Goal: Task Accomplishment & Management: Manage account settings

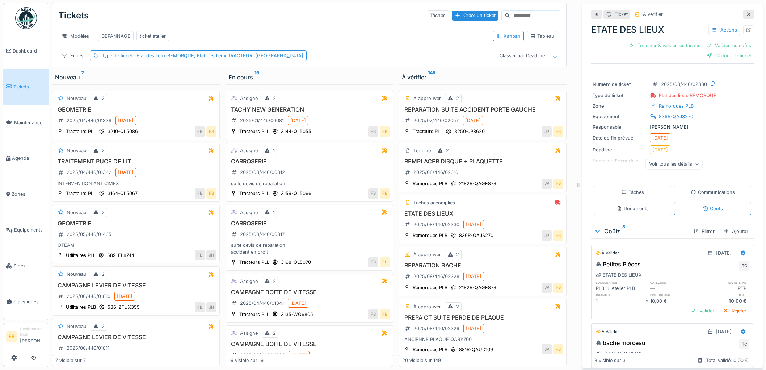
scroll to position [6, 0]
click at [24, 89] on link "Tickets" at bounding box center [26, 87] width 46 height 36
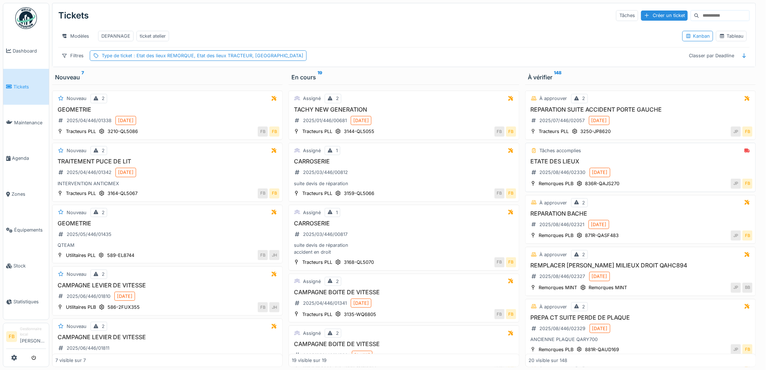
click at [622, 165] on h3 "ETATE DES LIEUX" at bounding box center [641, 161] width 224 height 7
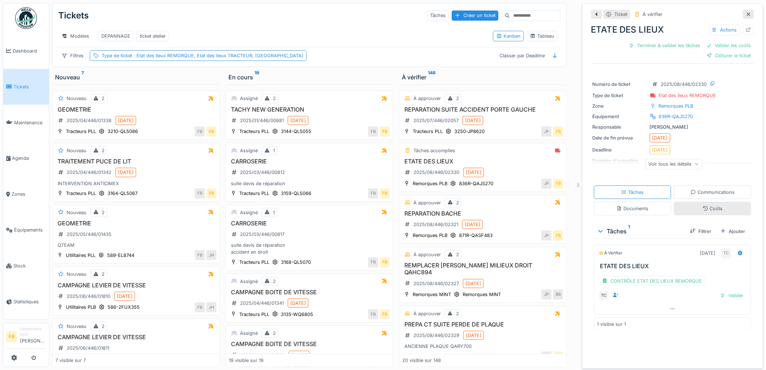
click at [703, 214] on div "Coûts" at bounding box center [712, 208] width 77 height 13
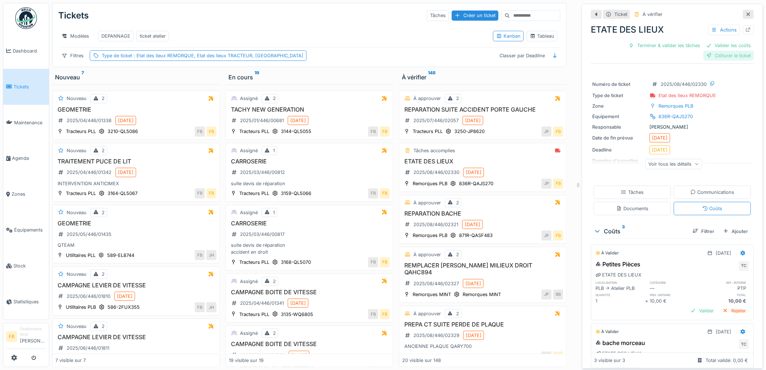
click at [704, 54] on div "Clôturer le ticket" at bounding box center [729, 56] width 50 height 10
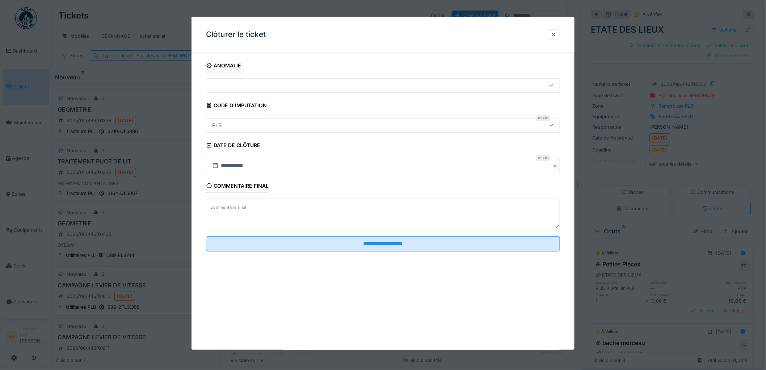
scroll to position [6, 0]
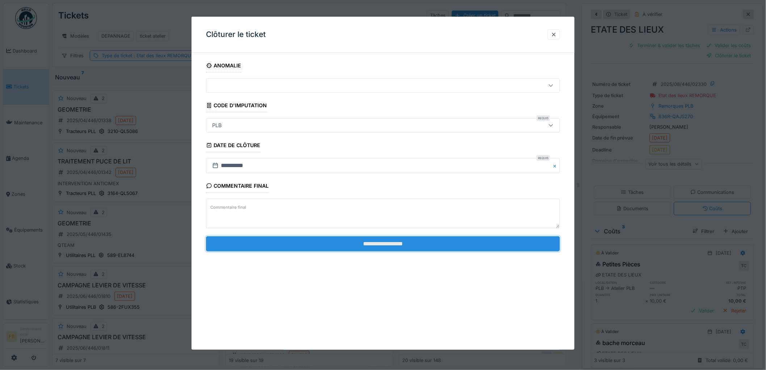
click at [373, 242] on input "**********" at bounding box center [383, 243] width 354 height 15
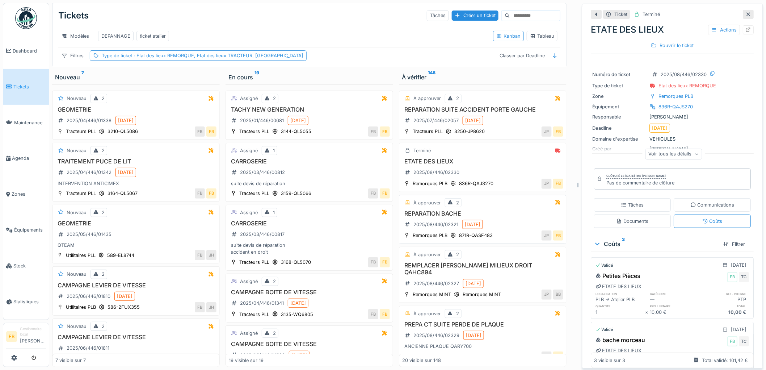
click at [490, 209] on div "À approuver 2 REPARATION BACHE 2025/08/446/02321 05/08/2025 Remorques PLB 871R-…" at bounding box center [483, 219] width 168 height 49
click at [491, 206] on div "À approuver 2" at bounding box center [482, 202] width 161 height 9
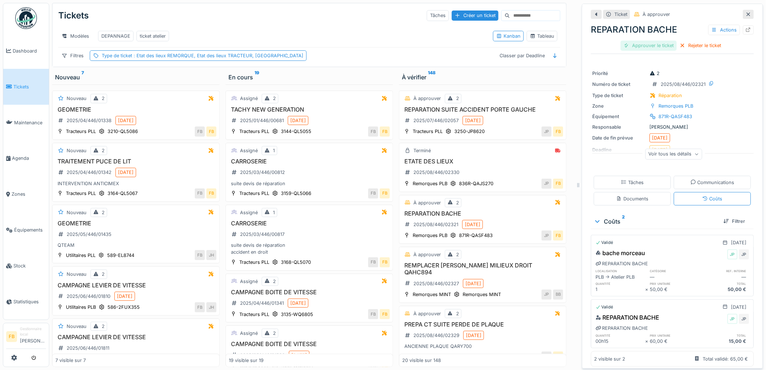
click at [661, 41] on div "Approuver le ticket" at bounding box center [649, 46] width 56 height 10
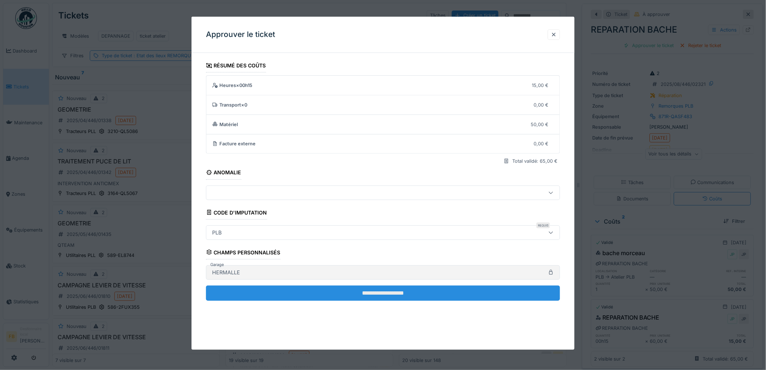
click at [390, 290] on input "**********" at bounding box center [383, 292] width 354 height 15
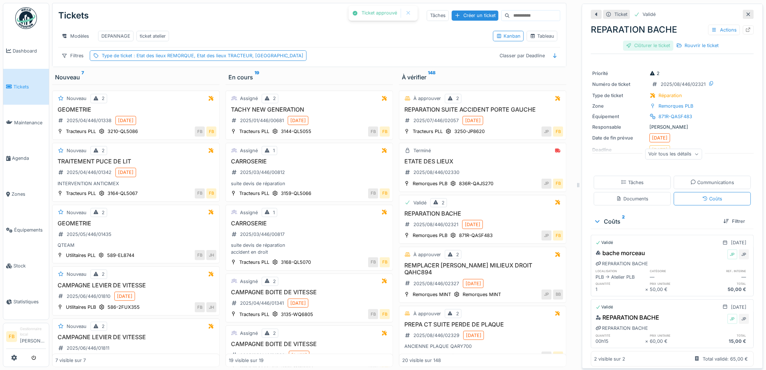
click at [639, 41] on div "Clôturer le ticket" at bounding box center [649, 46] width 50 height 10
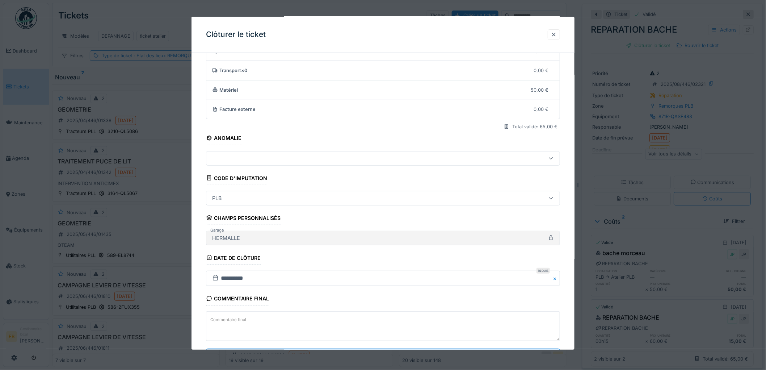
scroll to position [70, 0]
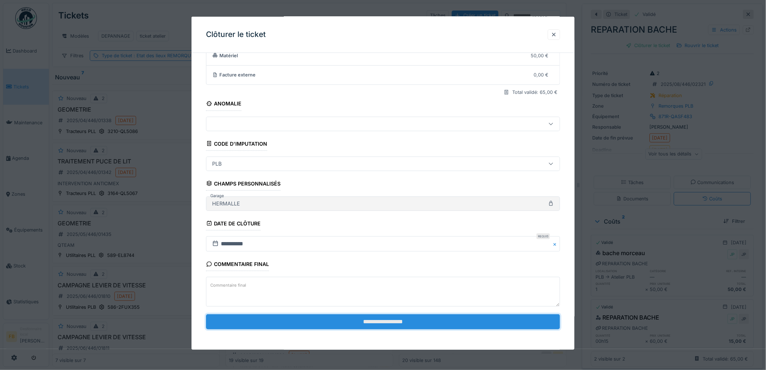
click at [370, 316] on input "**********" at bounding box center [383, 321] width 354 height 15
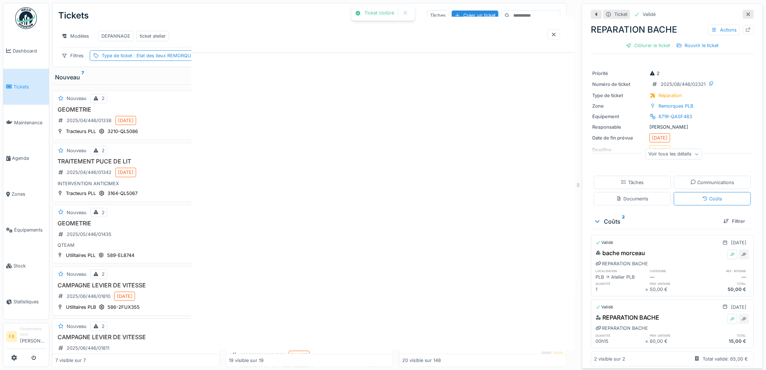
scroll to position [0, 0]
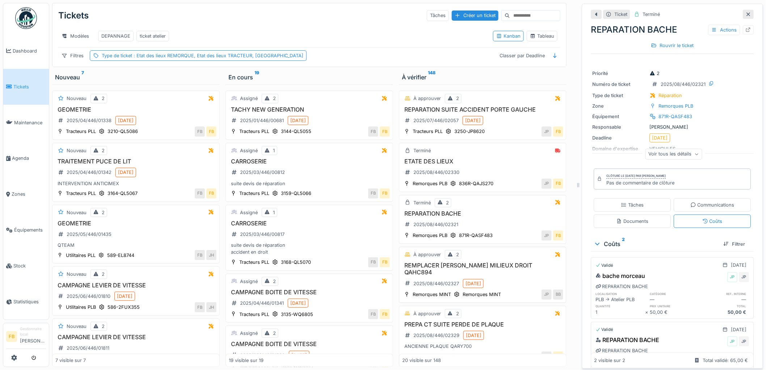
click at [501, 283] on div "REMPLACER MAXI BREACK MILIEUX DROIT QAHC894 2025/08/446/02327 05/08/2025" at bounding box center [482, 276] width 161 height 28
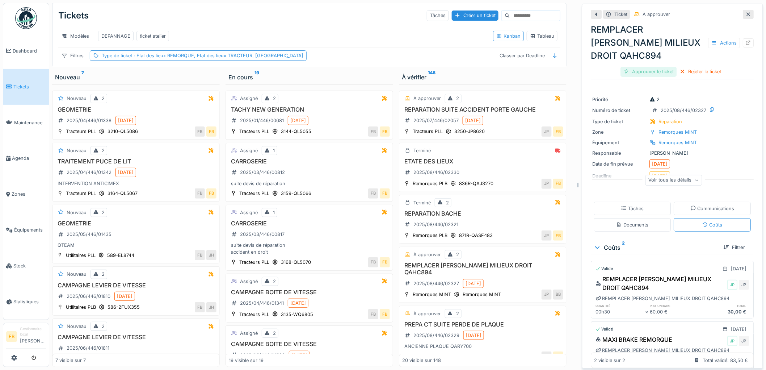
click at [656, 67] on div "Approuver le ticket" at bounding box center [649, 72] width 56 height 10
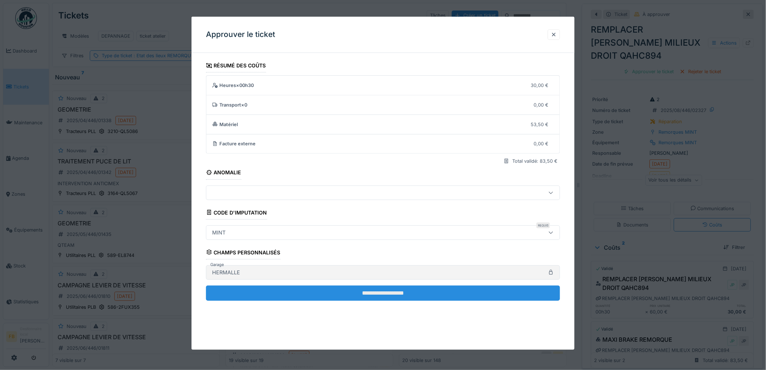
click at [332, 288] on input "**********" at bounding box center [383, 292] width 354 height 15
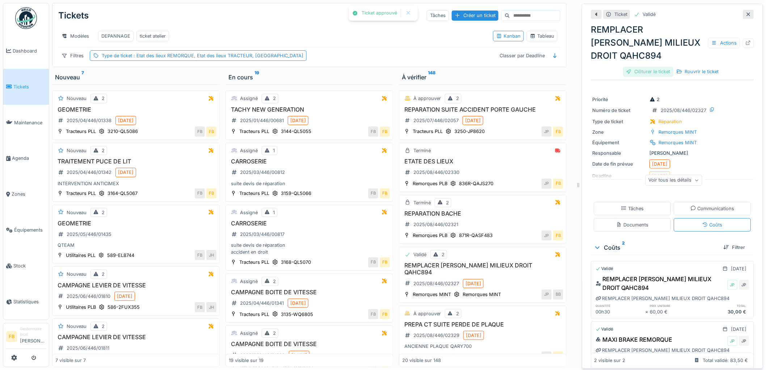
click at [629, 67] on div "Clôturer le ticket" at bounding box center [649, 72] width 50 height 10
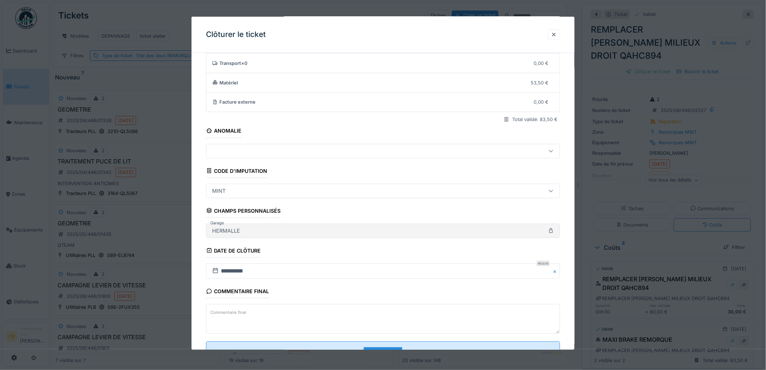
scroll to position [70, 0]
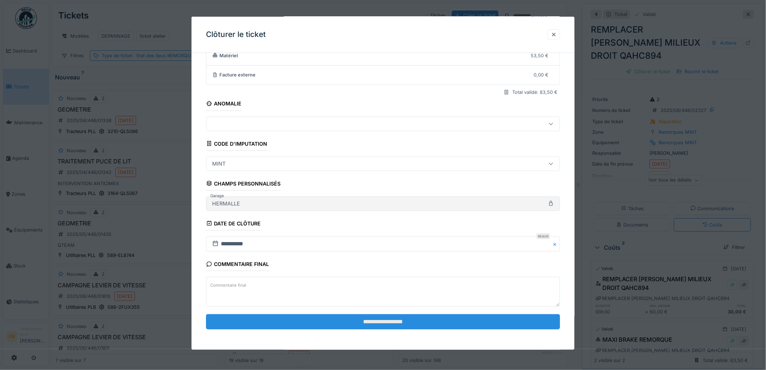
click at [376, 317] on input "**********" at bounding box center [383, 321] width 354 height 15
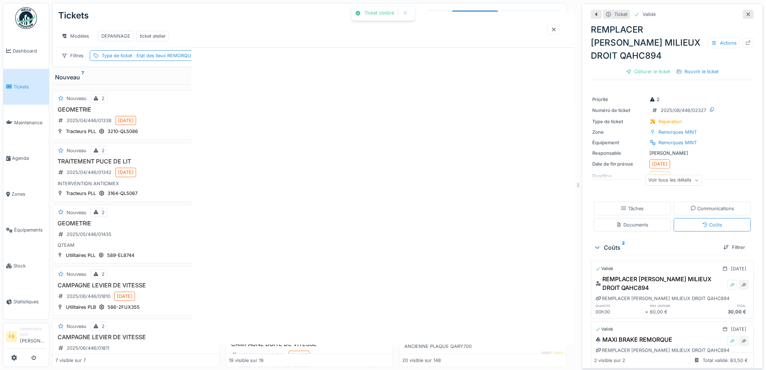
scroll to position [0, 0]
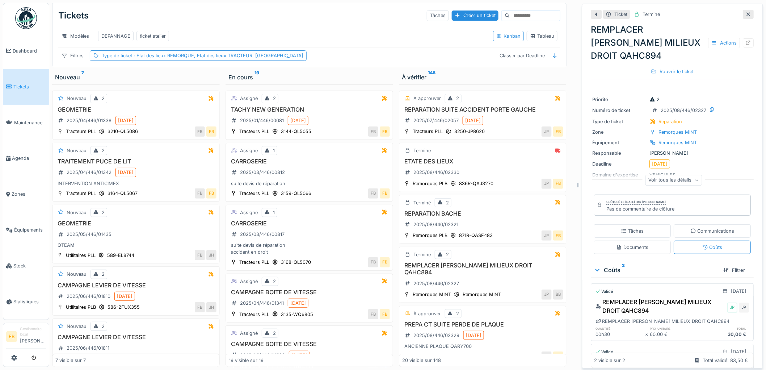
click at [12, 75] on link "Tickets" at bounding box center [26, 87] width 46 height 36
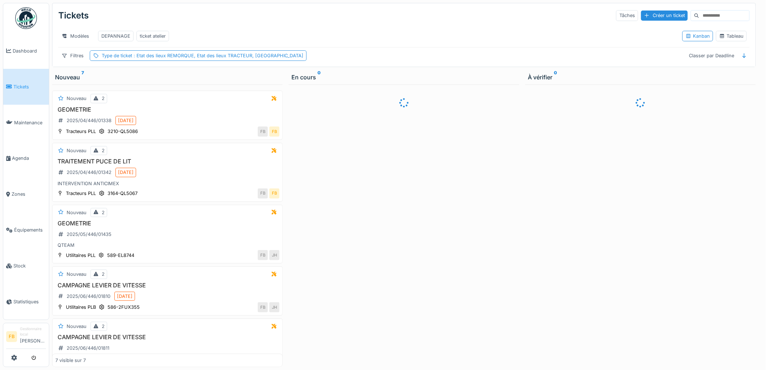
click at [317, 34] on div "Modèles DEPANNAGE ticket atelier" at bounding box center [367, 36] width 619 height 16
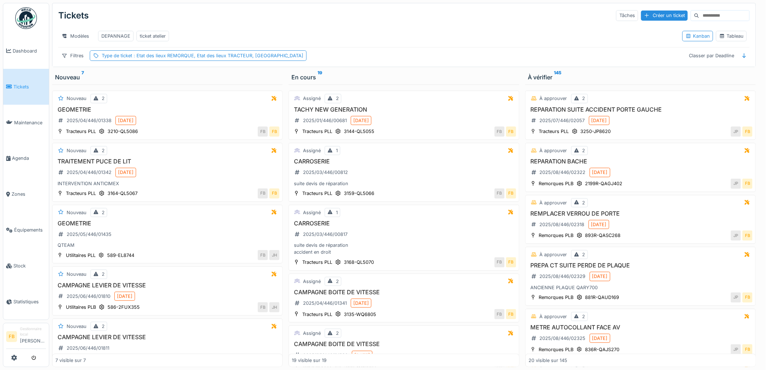
click at [330, 8] on div "Tickets Tâches Créer un ticket" at bounding box center [404, 15] width 692 height 19
click at [27, 83] on span "Tickets" at bounding box center [29, 86] width 33 height 7
click at [648, 178] on div "REPARATION BACHE 2025/08/446/02322 05/08/2025" at bounding box center [641, 168] width 224 height 20
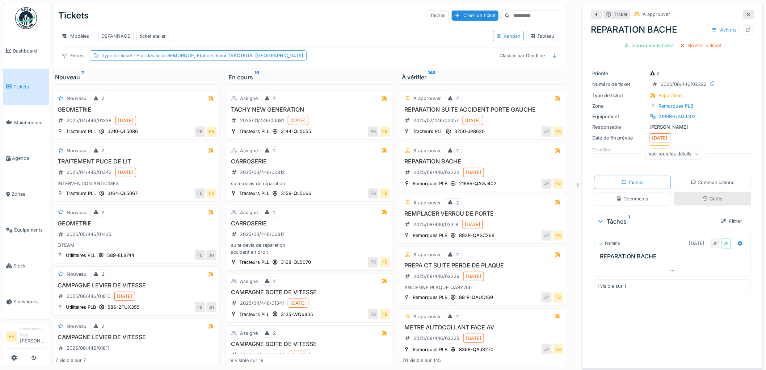
click at [703, 202] on div "Coûts" at bounding box center [713, 198] width 20 height 7
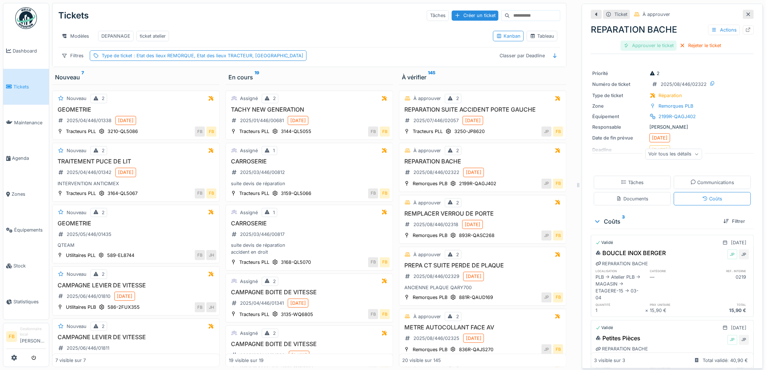
click at [636, 43] on div "Approuver le ticket" at bounding box center [649, 46] width 56 height 10
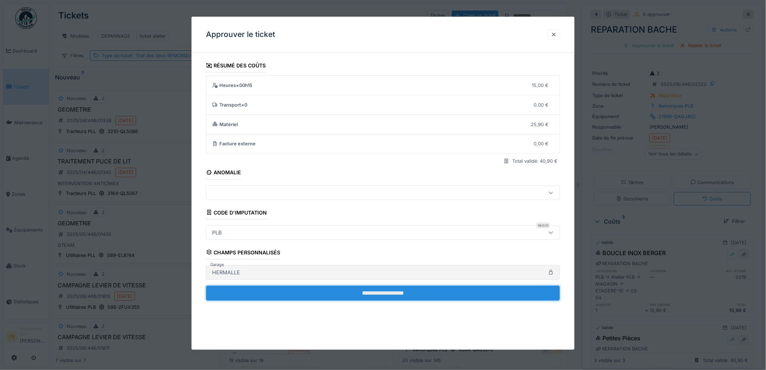
click at [363, 288] on input "**********" at bounding box center [383, 292] width 354 height 15
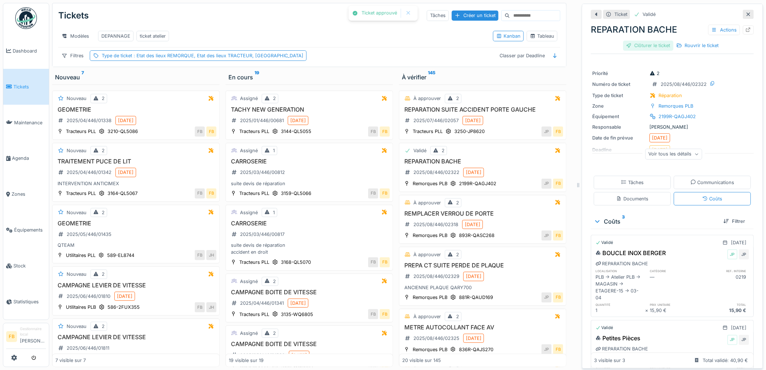
click at [647, 42] on div "Clôturer le ticket" at bounding box center [649, 46] width 50 height 10
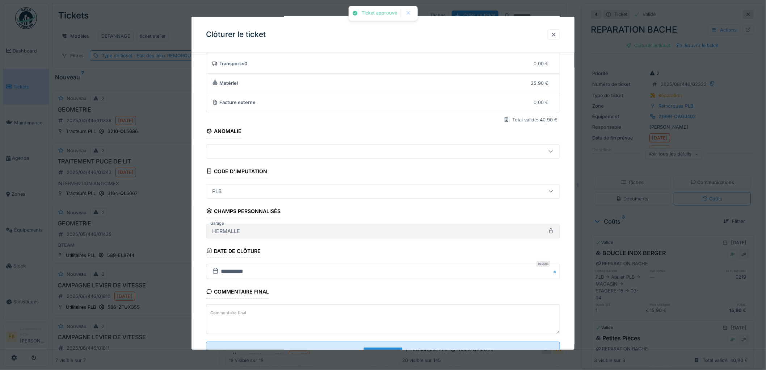
scroll to position [70, 0]
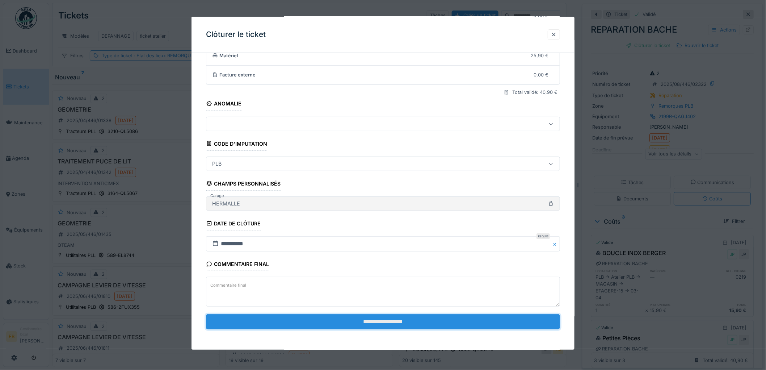
click at [352, 326] on input "**********" at bounding box center [383, 321] width 354 height 15
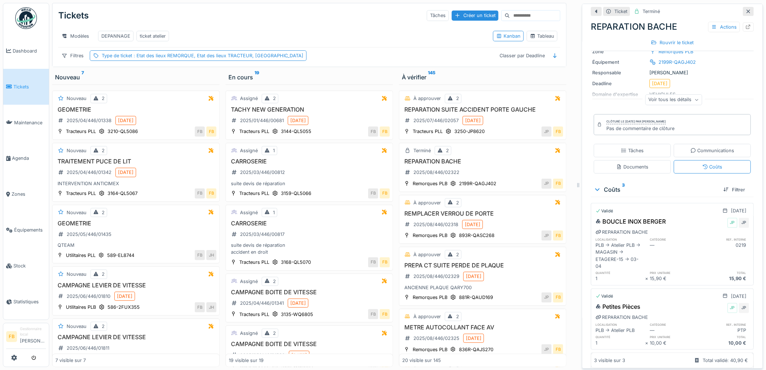
scroll to position [0, 0]
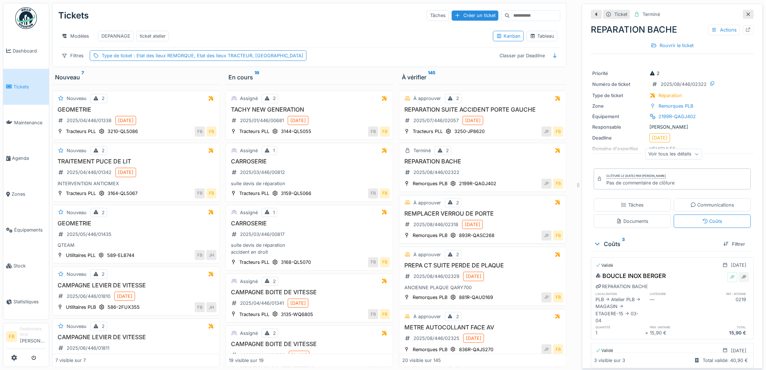
click at [490, 212] on h3 "REMPLACER VERROU DE PORTE" at bounding box center [482, 213] width 161 height 7
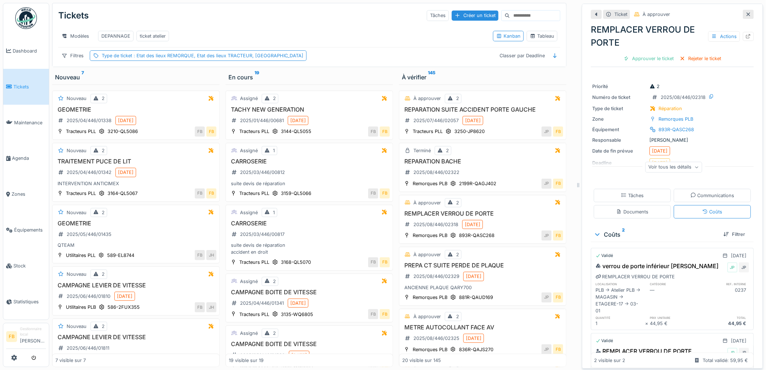
click at [30, 81] on link "Tickets" at bounding box center [26, 87] width 46 height 36
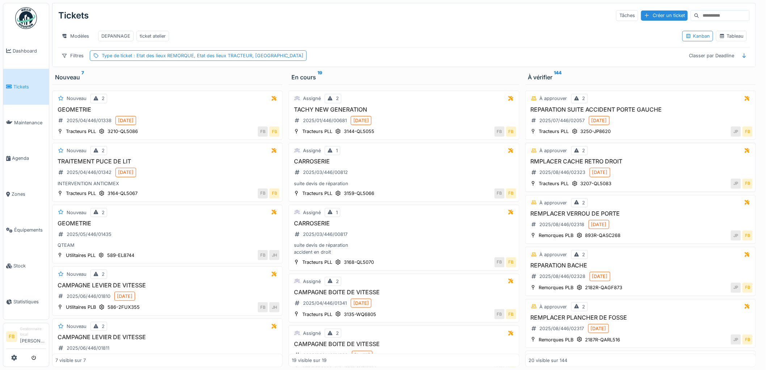
click at [634, 175] on div "RMPLACER CACHE RETRO DROIT 2025/08/446/02323 [DATE]" at bounding box center [641, 168] width 224 height 20
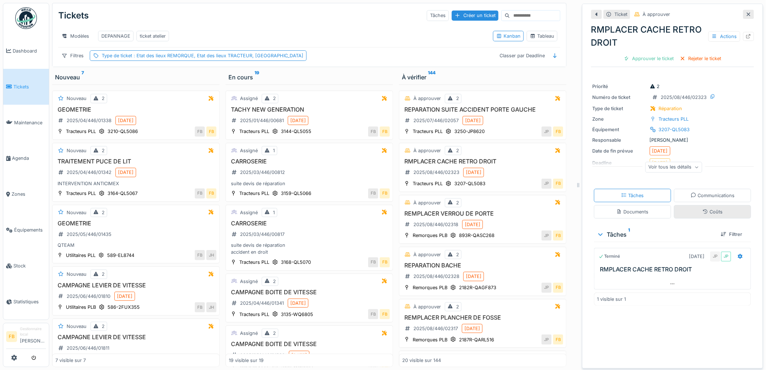
click at [703, 212] on icon at bounding box center [706, 211] width 6 height 5
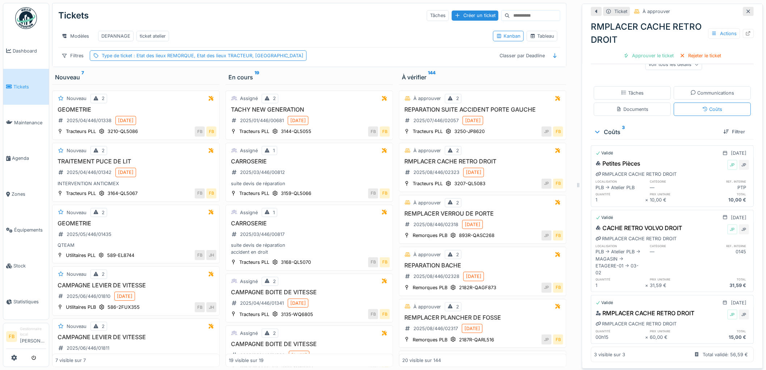
scroll to position [105, 0]
click at [652, 51] on div "Approuver le ticket" at bounding box center [649, 56] width 56 height 10
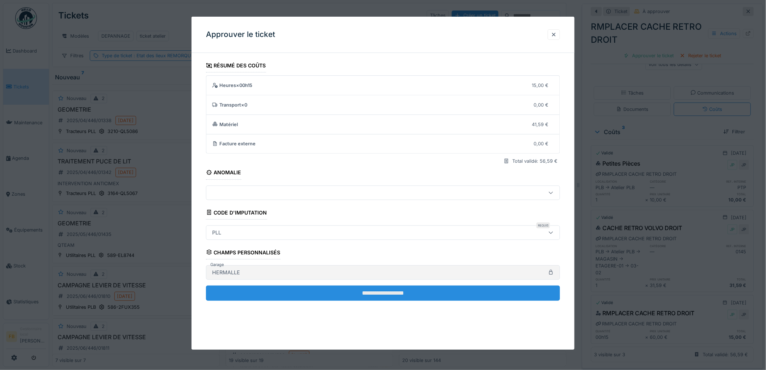
click at [355, 287] on input "**********" at bounding box center [383, 292] width 354 height 15
